Goal: Find specific page/section: Find specific page/section

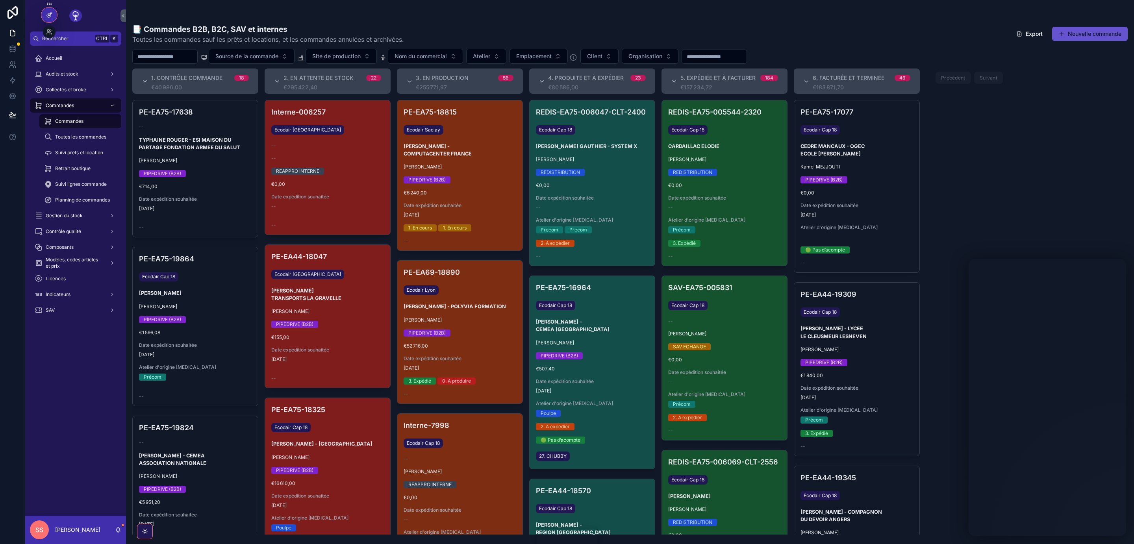
click at [49, 15] on icon at bounding box center [49, 14] width 3 height 3
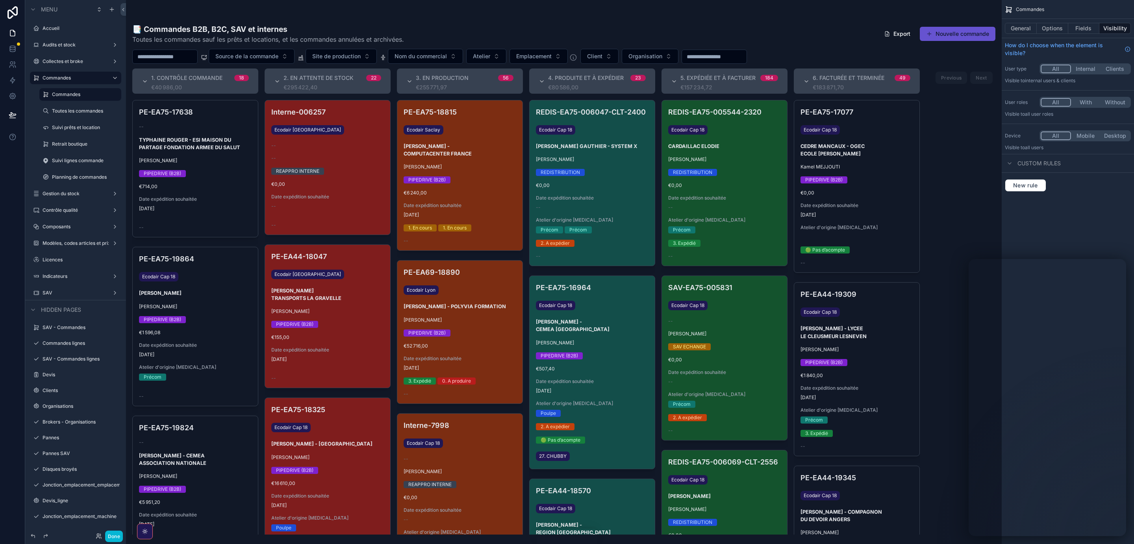
click at [1055, 104] on button "All" at bounding box center [1055, 102] width 30 height 9
click at [111, 535] on button "Done" at bounding box center [114, 536] width 18 height 11
click at [13, 48] on icon at bounding box center [13, 49] width 8 height 8
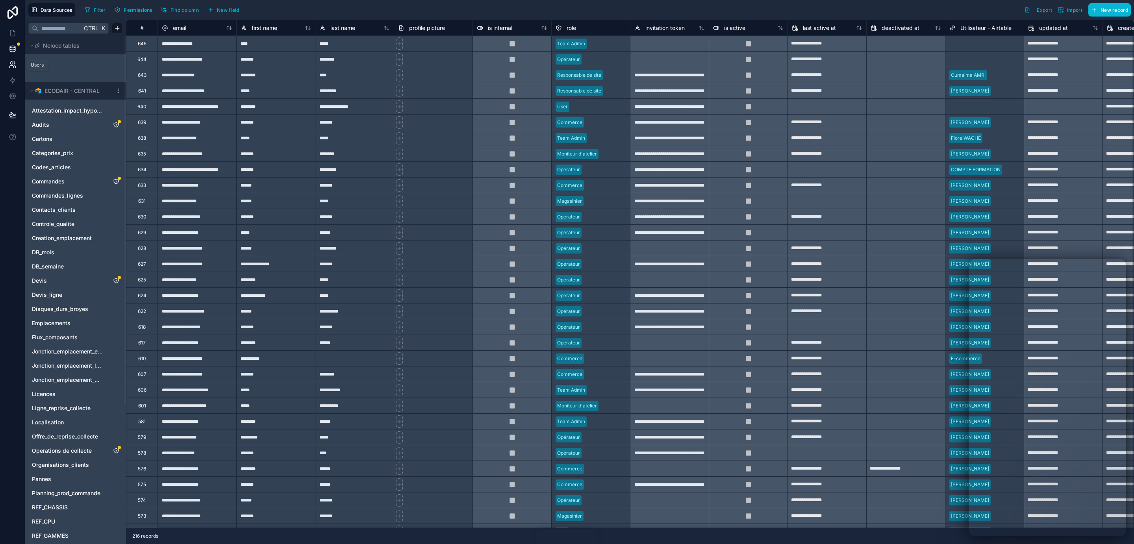
click at [10, 66] on icon at bounding box center [11, 67] width 4 height 2
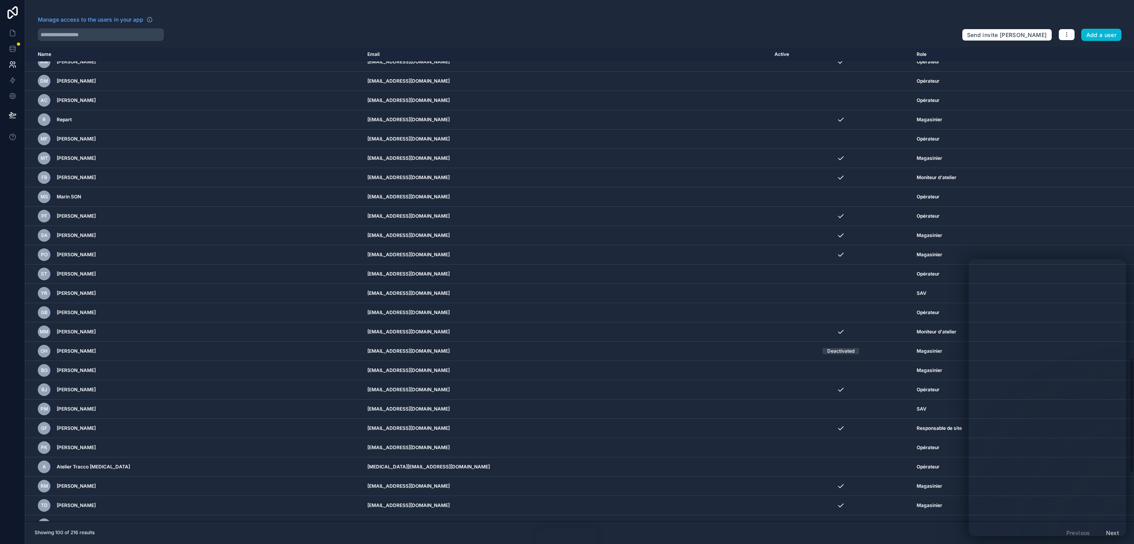
scroll to position [1290, 0]
